Goal: Task Accomplishment & Management: Use online tool/utility

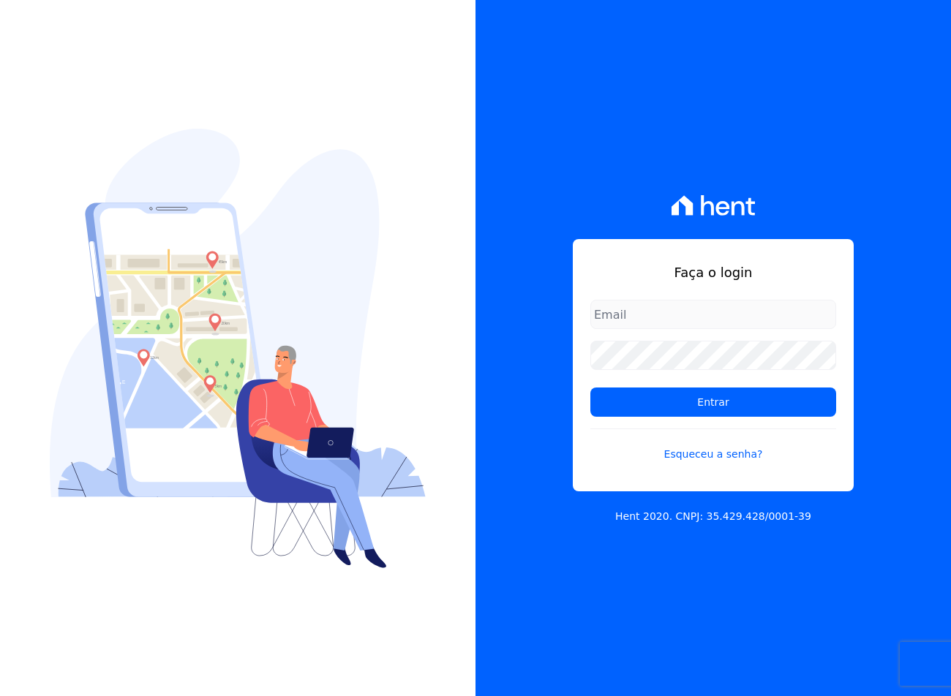
type input "sac@jdgconstrutora.com.br"
click at [762, 417] on form "sac@jdgconstrutora.com.br Entrar Esqueceu a senha?" at bounding box center [713, 390] width 246 height 180
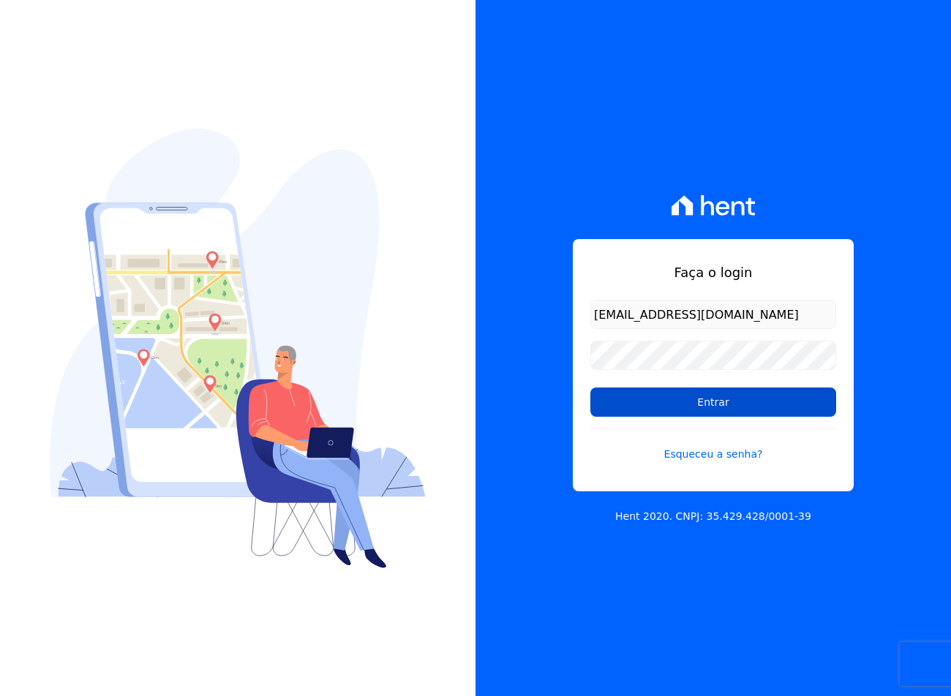
click at [733, 399] on input "Entrar" at bounding box center [713, 402] width 246 height 29
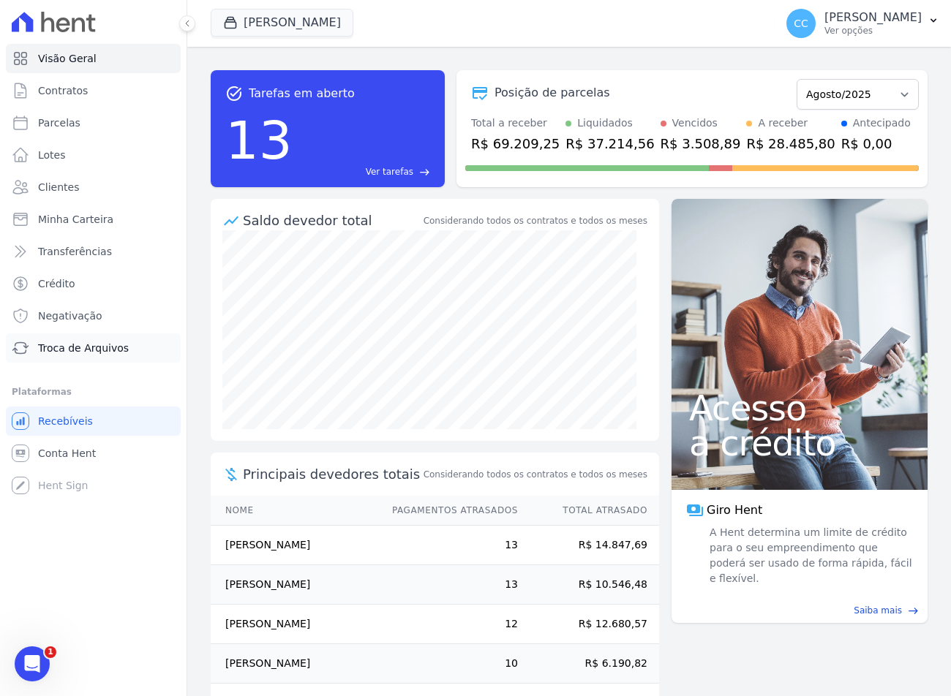
click at [41, 348] on span "Troca de Arquivos" at bounding box center [83, 348] width 91 height 15
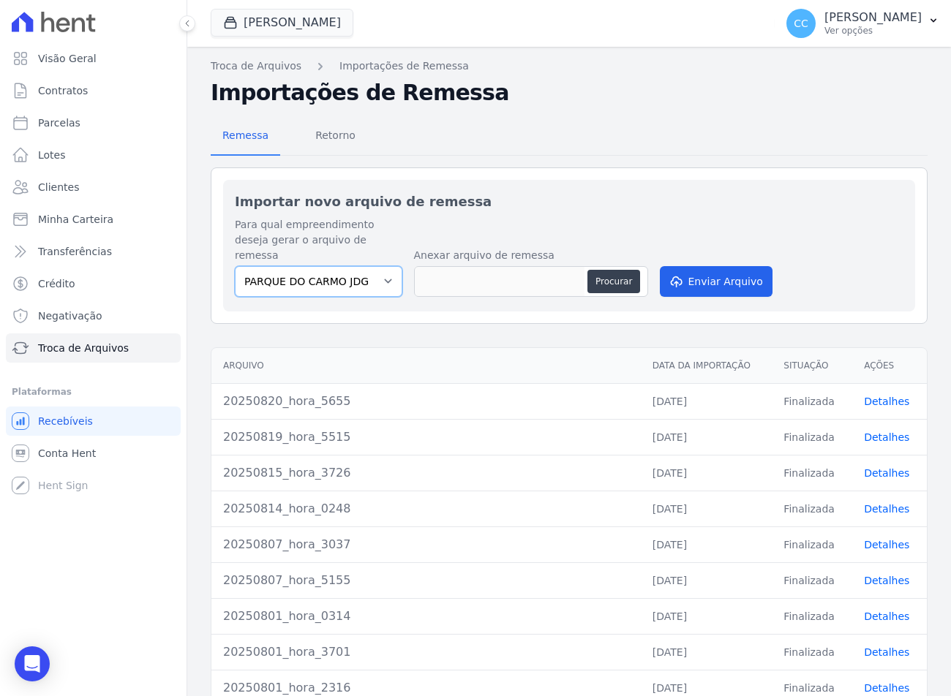
click at [280, 270] on select "PARQUE DO CARMO JDG EMPREENDIMENTO IMOBILIARIO SPE LTDA VIVENCI GUAIANASES" at bounding box center [318, 281] width 167 height 31
click at [288, 269] on select "PARQUE DO CARMO JDG EMPREENDIMENTO IMOBILIARIO SPE LTDA VIVENCI GUAIANASES" at bounding box center [318, 281] width 167 height 31
click at [377, 268] on select "PARQUE DO CARMO JDG EMPREENDIMENTO IMOBILIARIO SPE LTDA VIVENCI GUAIANASES" at bounding box center [318, 281] width 167 height 31
select select "63cc6273-42e6-4b24-80dd-3ee0cbed8772"
click at [235, 266] on select "PARQUE DO CARMO JDG EMPREENDIMENTO IMOBILIARIO SPE LTDA VIVENCI GUAIANASES" at bounding box center [318, 281] width 167 height 31
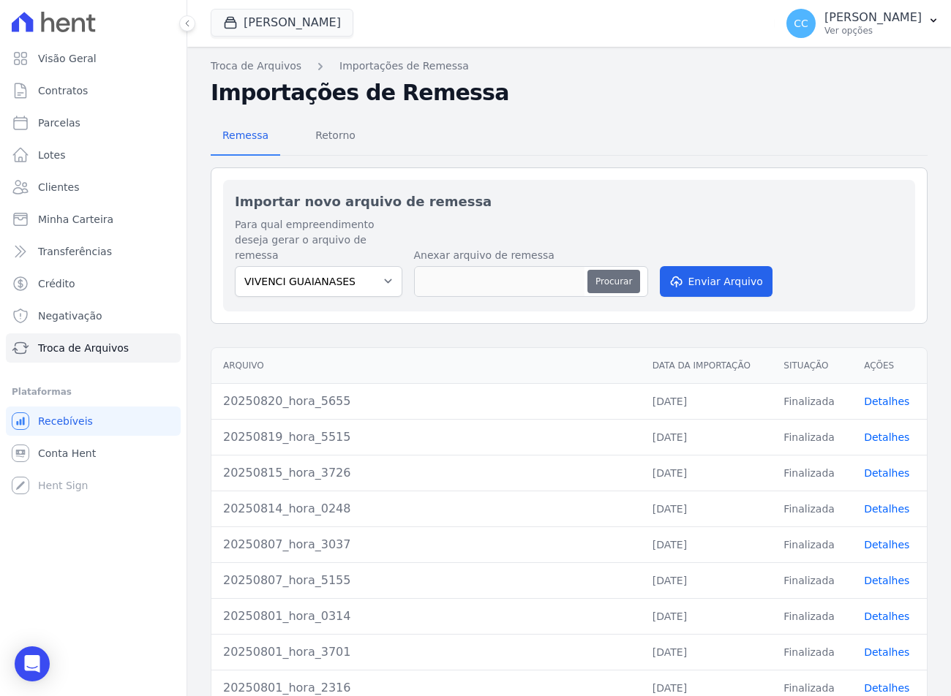
click at [614, 271] on button "Procurar" at bounding box center [613, 281] width 53 height 23
type input "20250820_hora_2024"
click at [681, 266] on button "Enviar Arquivo" at bounding box center [716, 281] width 113 height 31
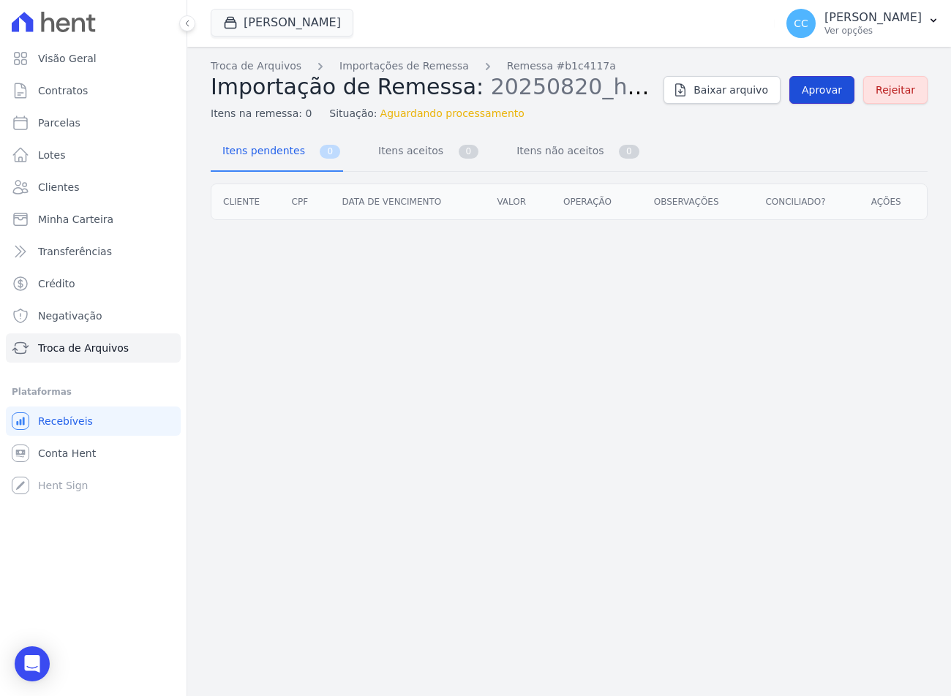
click at [815, 89] on span "Aprovar" at bounding box center [821, 90] width 40 height 15
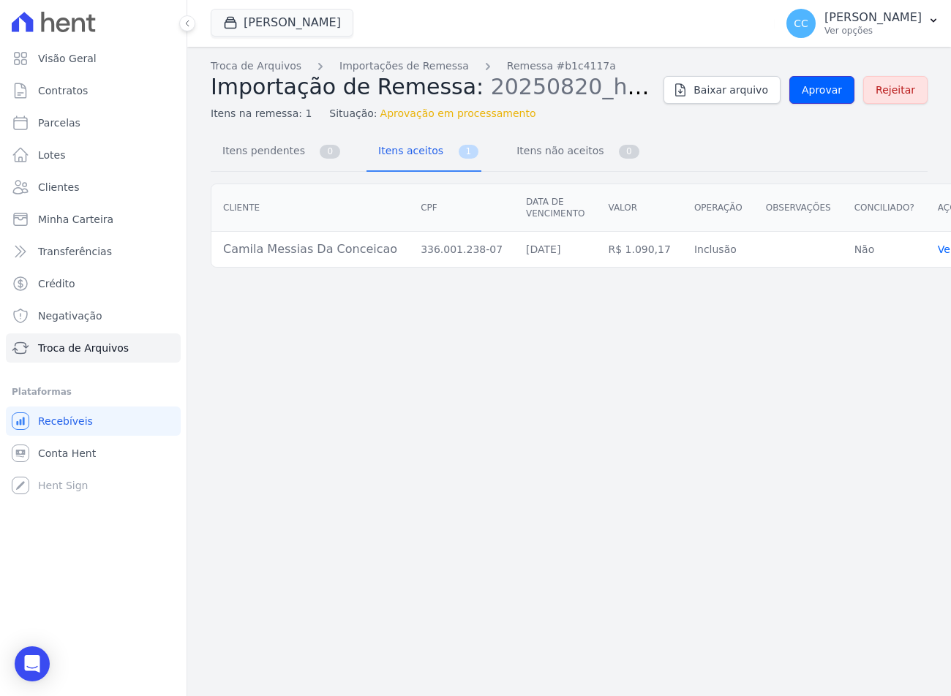
click at [815, 89] on span "Aprovar" at bounding box center [821, 90] width 40 height 15
click at [840, 88] on span "Aprovar" at bounding box center [821, 90] width 40 height 15
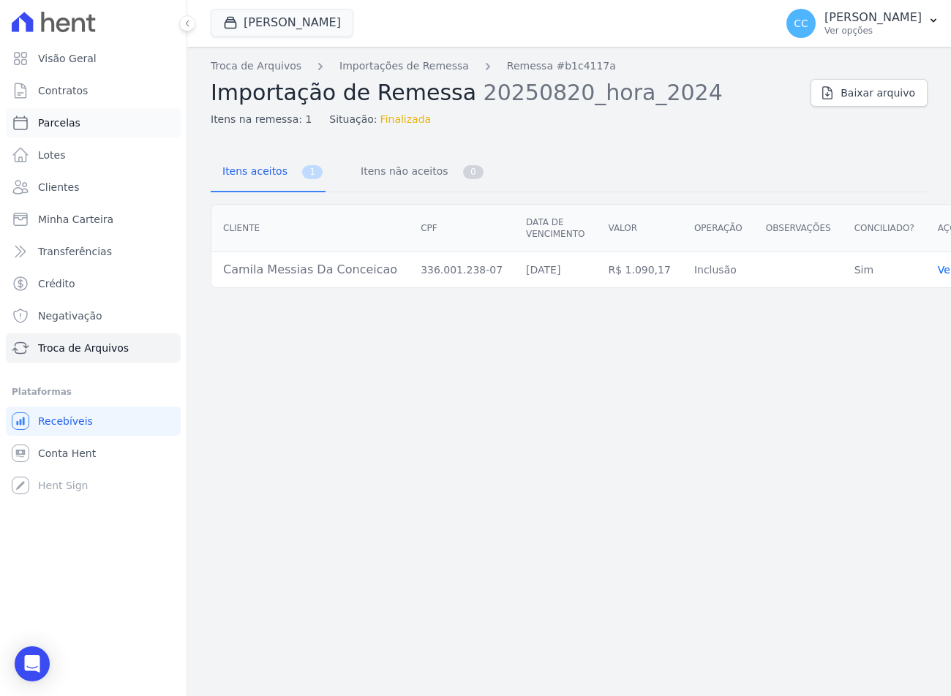
click at [58, 129] on span "Parcelas" at bounding box center [59, 123] width 42 height 15
select select
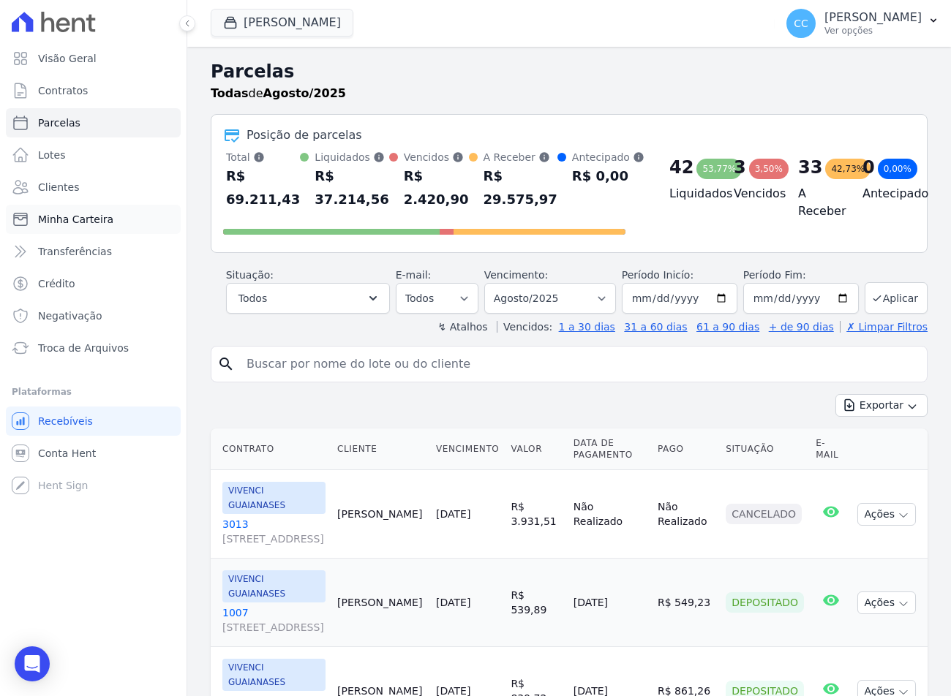
click at [275, 360] on input "search" at bounding box center [579, 364] width 683 height 29
type input "camila"
select select
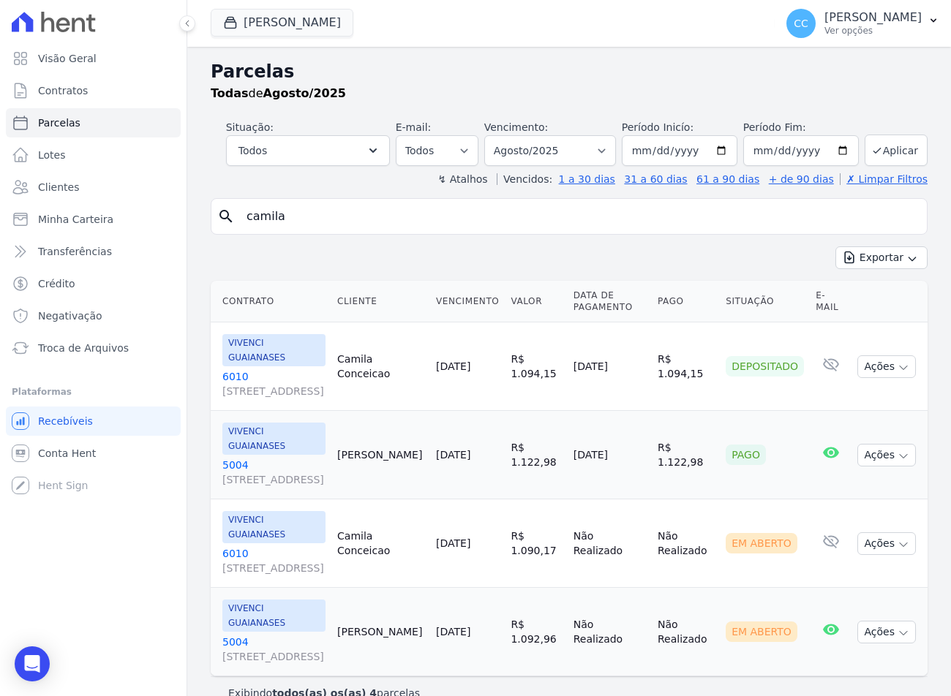
click at [283, 227] on input "camila" at bounding box center [579, 216] width 683 height 29
type input "[PERSON_NAME]"
select select
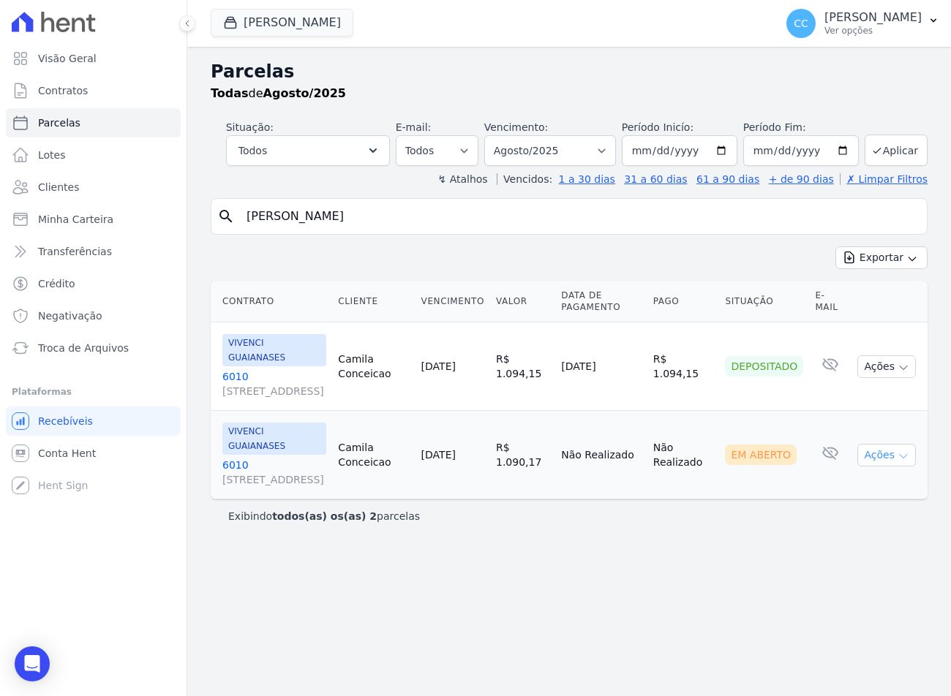
click at [903, 450] on icon "button" at bounding box center [903, 456] width 12 height 12
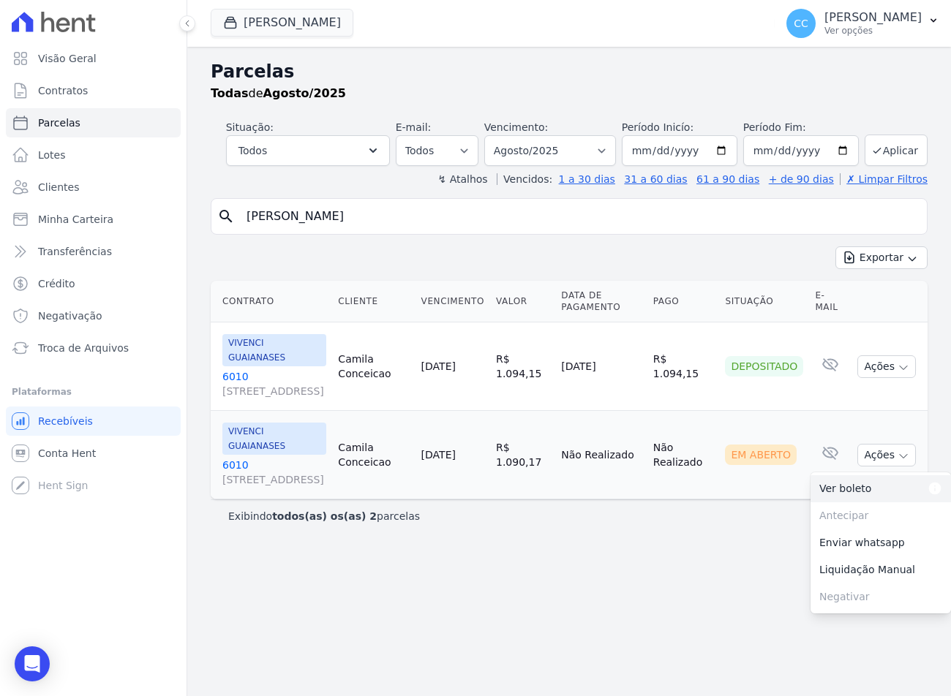
click at [848, 495] on link "Ver boleto Para visualizar o boleto digite os 5 primeiros dígitos do seu CPF" at bounding box center [880, 488] width 140 height 27
click at [246, 432] on span "VIVENCI GUAIANASES" at bounding box center [274, 439] width 104 height 32
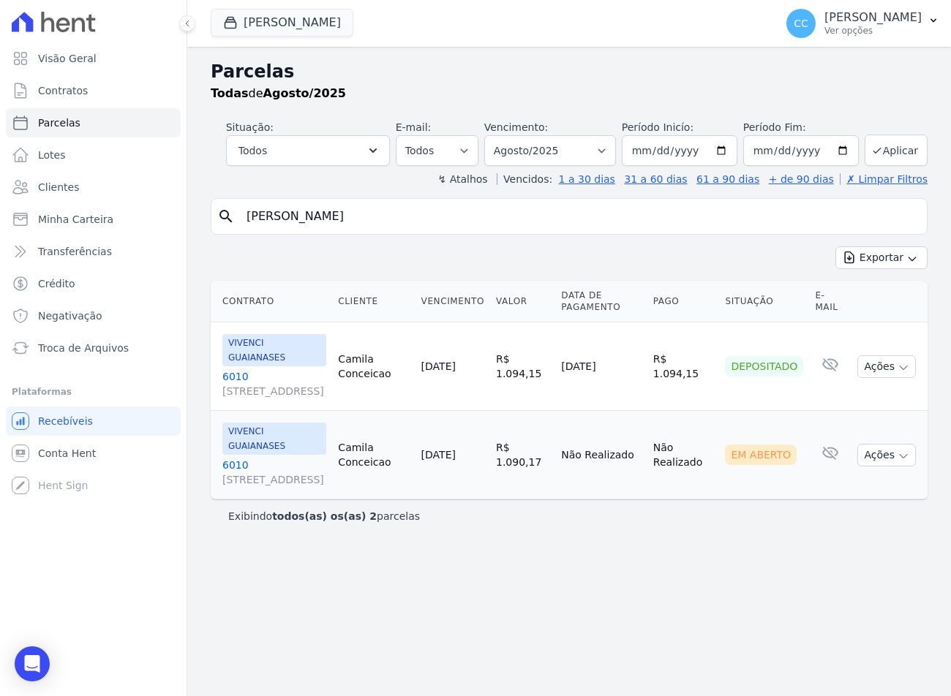
click at [232, 458] on link "[GEOGRAPHIC_DATA][STREET_ADDRESS][GEOGRAPHIC_DATA]" at bounding box center [274, 472] width 104 height 29
